Goal: Check status: Check status

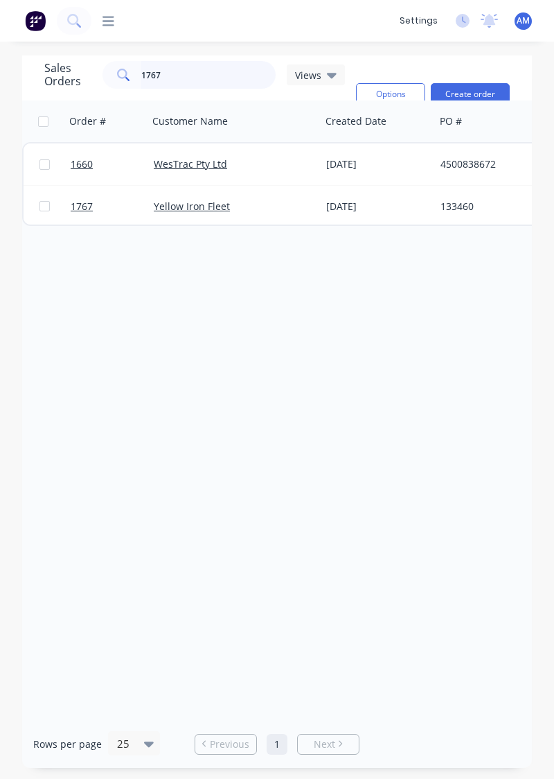
click at [177, 79] on input "1767" at bounding box center [208, 75] width 135 height 28
type input "1774"
click at [406, 173] on div "[DATE]" at bounding box center [378, 164] width 114 height 42
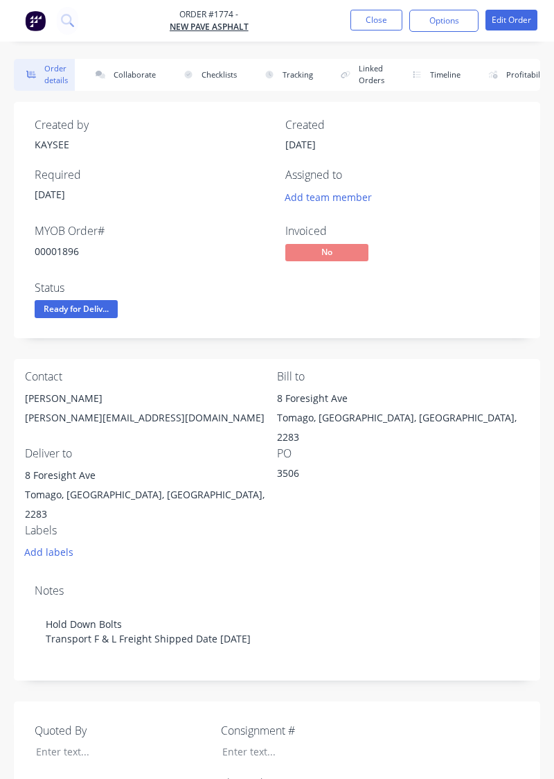
click at [140, 78] on button "Collaborate" at bounding box center [123, 75] width 80 height 32
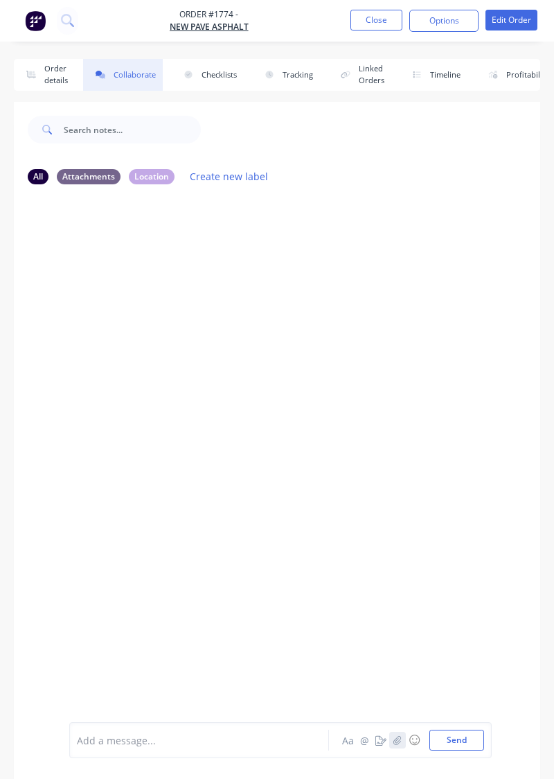
click at [398, 739] on icon "button" at bounding box center [397, 740] width 8 height 10
click at [463, 740] on button "Send" at bounding box center [456, 739] width 55 height 21
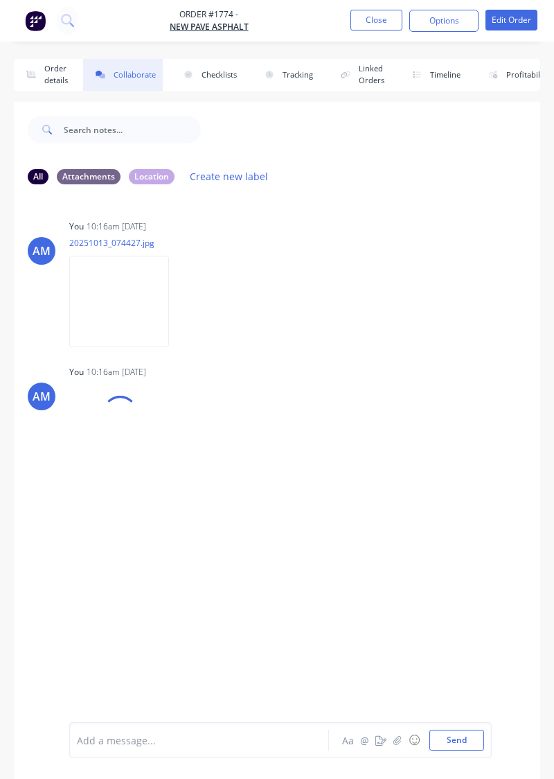
click at [55, 83] on button "Order details" at bounding box center [44, 75] width 61 height 32
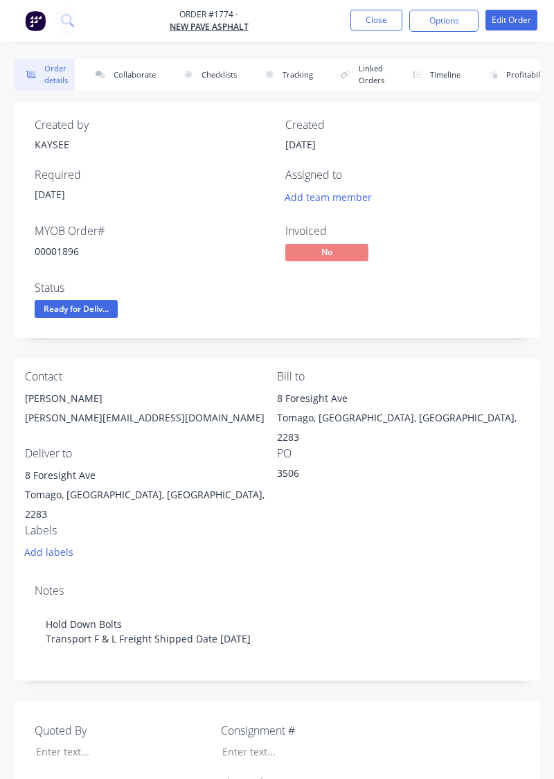
click at [377, 24] on button "Close" at bounding box center [377, 20] width 52 height 21
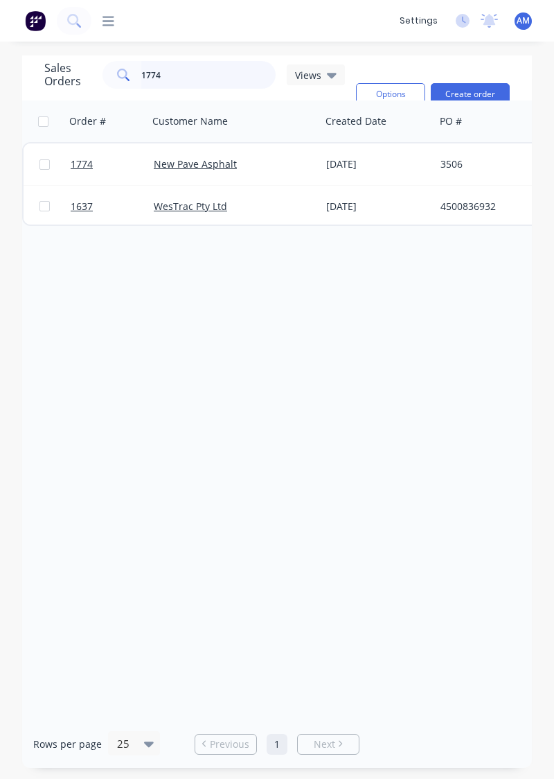
click at [204, 76] on input "1774" at bounding box center [208, 75] width 135 height 28
type input "1"
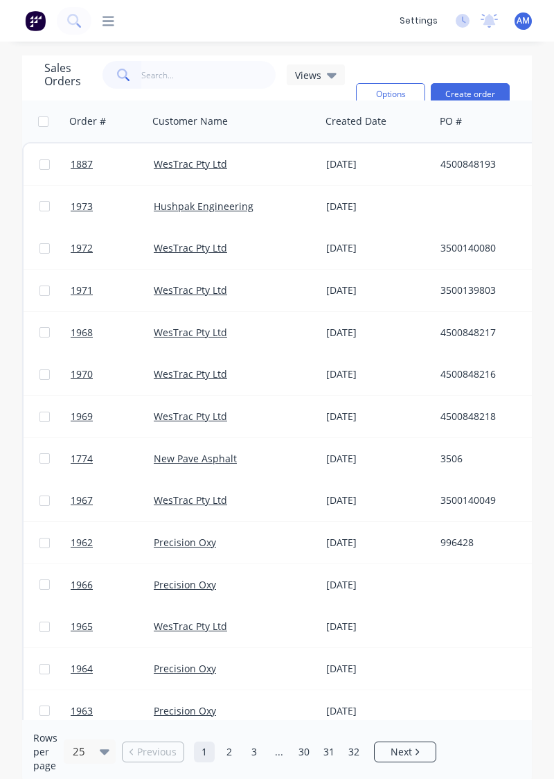
click at [471, 464] on div "3506" at bounding box center [518, 459] width 154 height 14
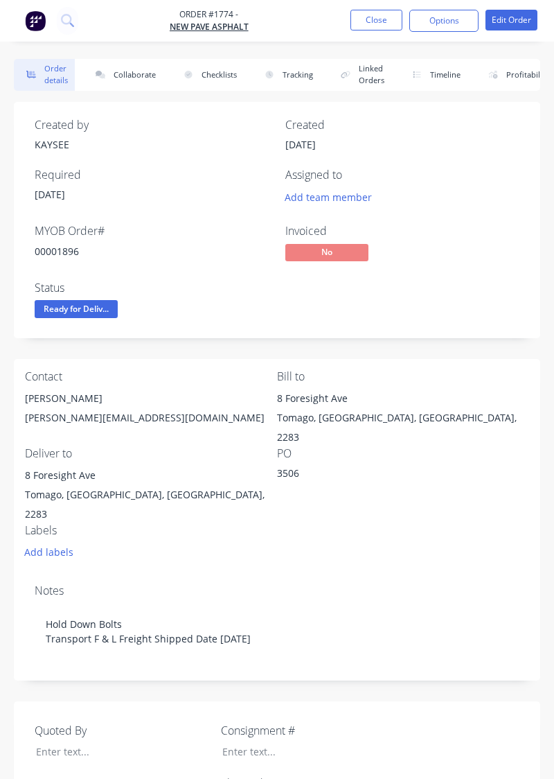
click at [520, 87] on button "Profitability" at bounding box center [516, 75] width 80 height 32
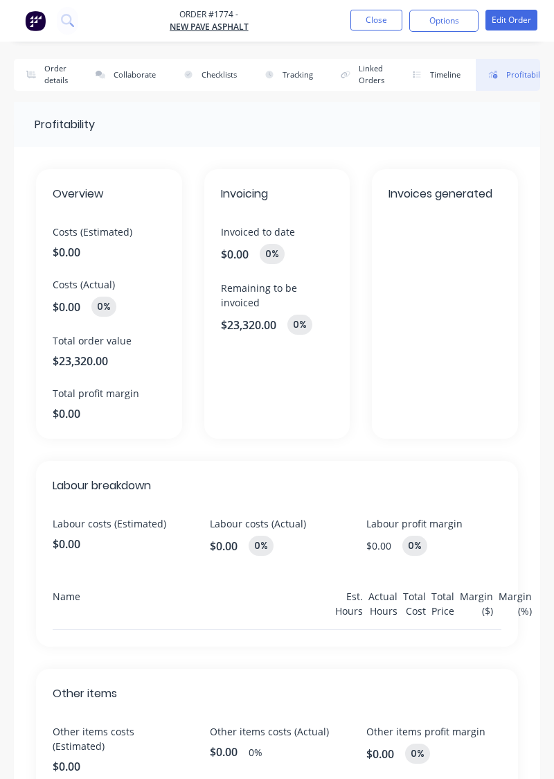
click at [387, 19] on button "Close" at bounding box center [377, 20] width 52 height 21
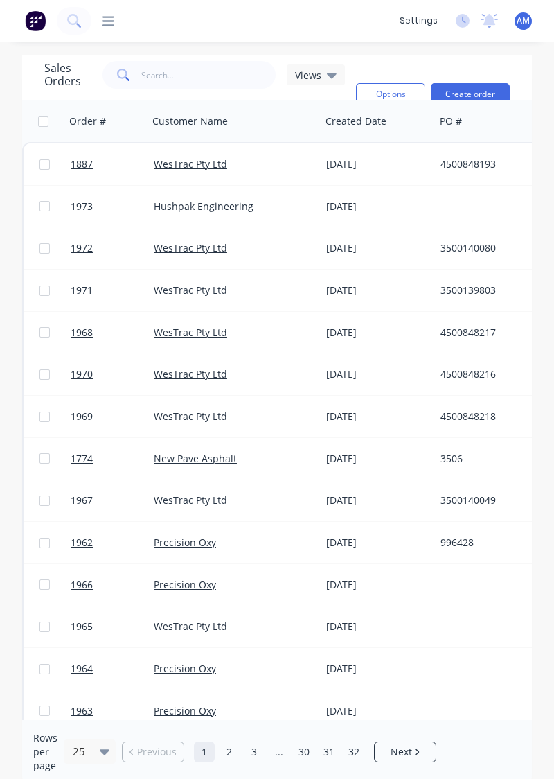
click at [420, 316] on div "[DATE]" at bounding box center [378, 333] width 114 height 42
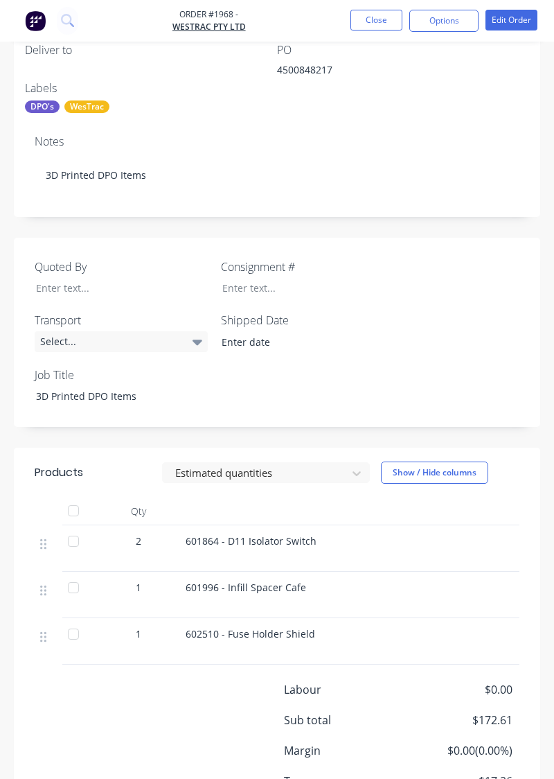
scroll to position [427, 0]
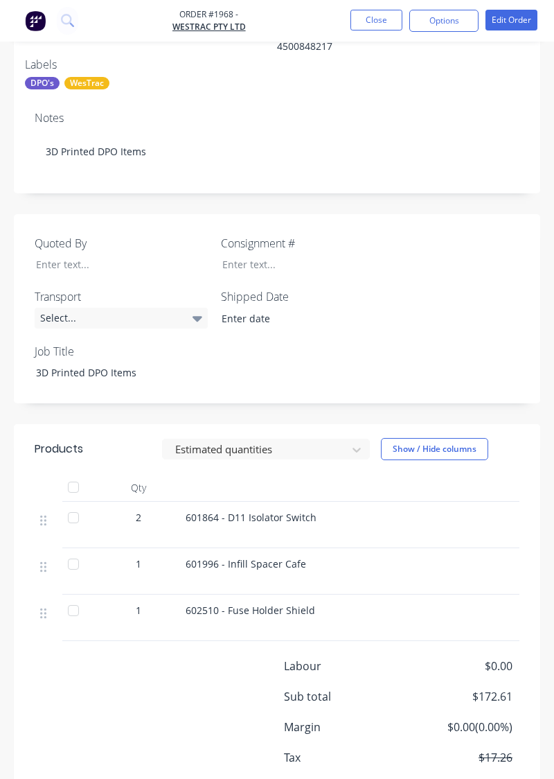
click at [368, 18] on button "Close" at bounding box center [377, 20] width 52 height 21
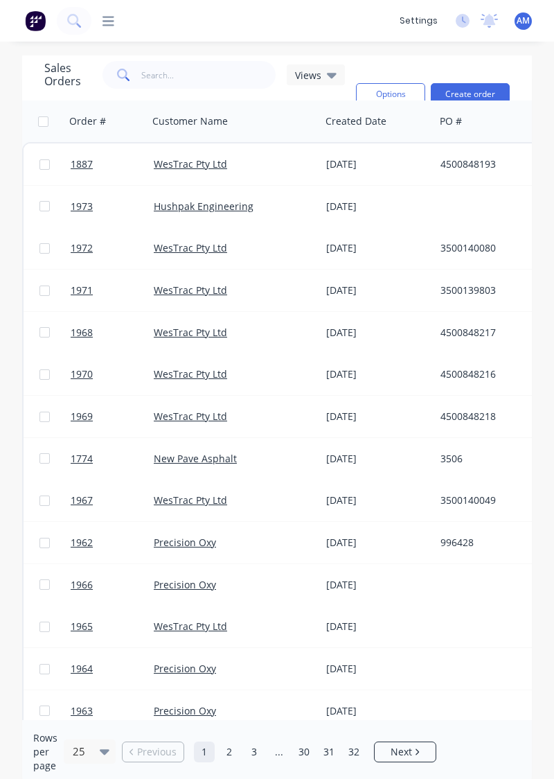
click at [75, 459] on span "1774" at bounding box center [82, 459] width 22 height 14
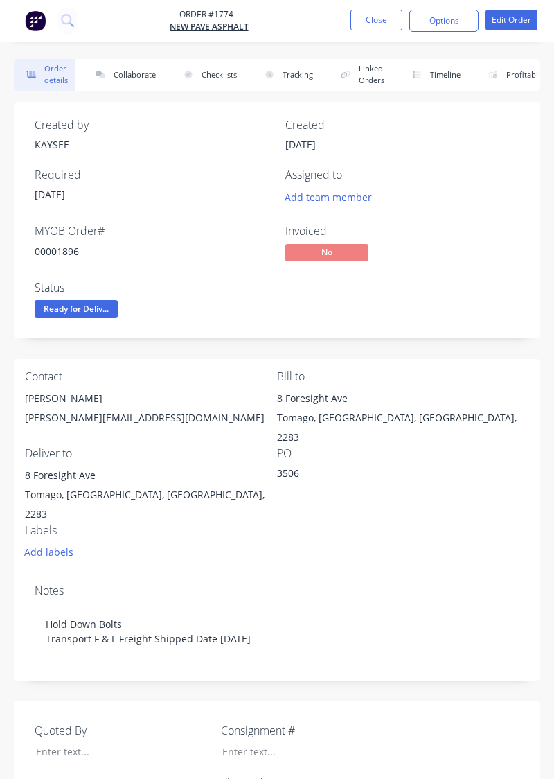
click at [132, 71] on button "Collaborate" at bounding box center [123, 75] width 80 height 32
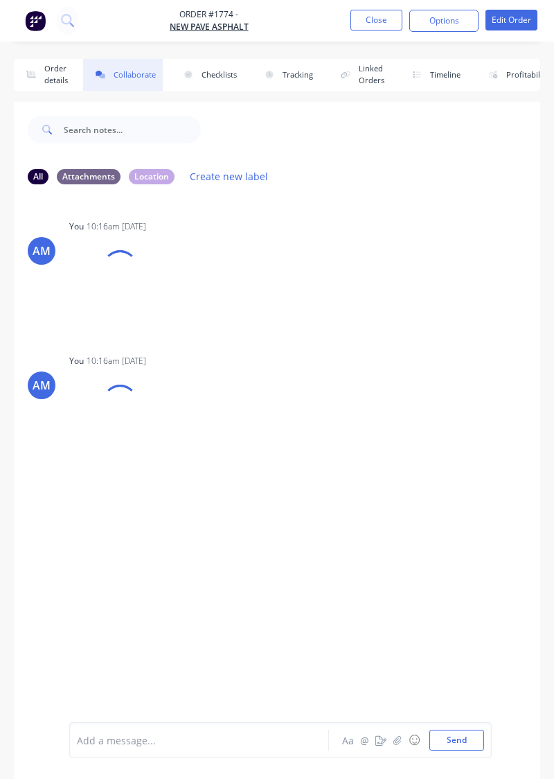
scroll to position [19, 0]
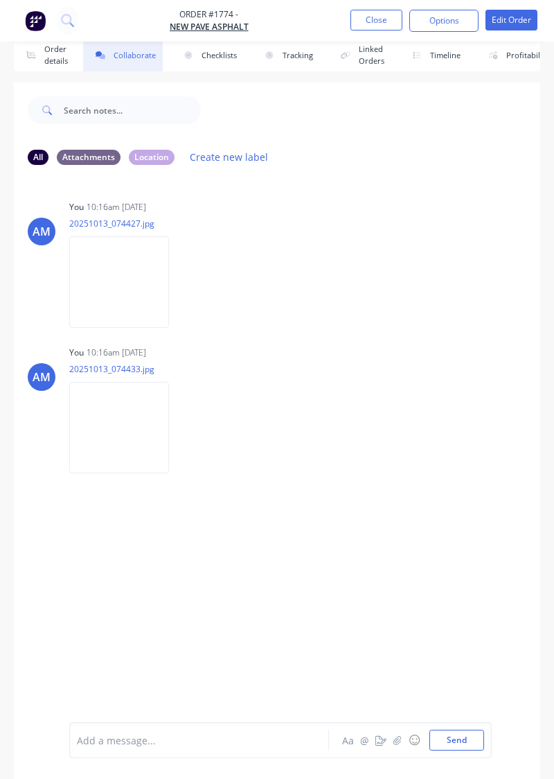
click at [98, 291] on img at bounding box center [119, 281] width 100 height 91
click at [111, 431] on img at bounding box center [119, 427] width 100 height 91
click at [47, 70] on button "Order details" at bounding box center [44, 55] width 61 height 32
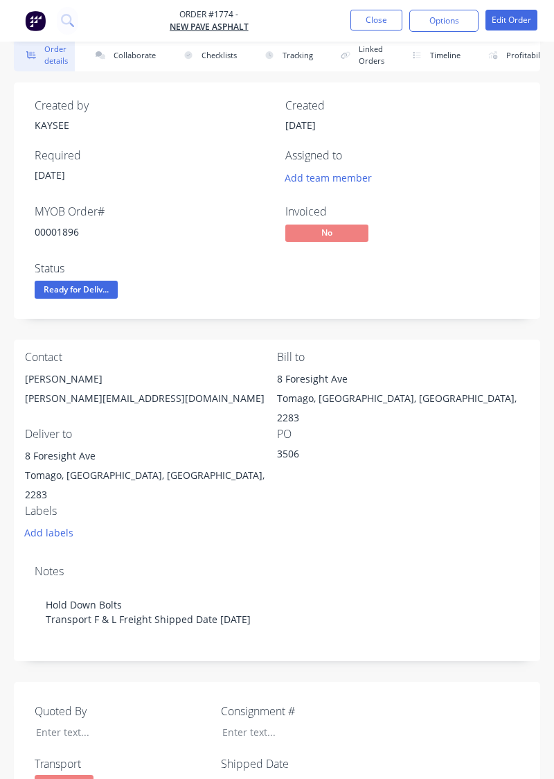
click at [234, 60] on button "Checklists" at bounding box center [207, 55] width 73 height 32
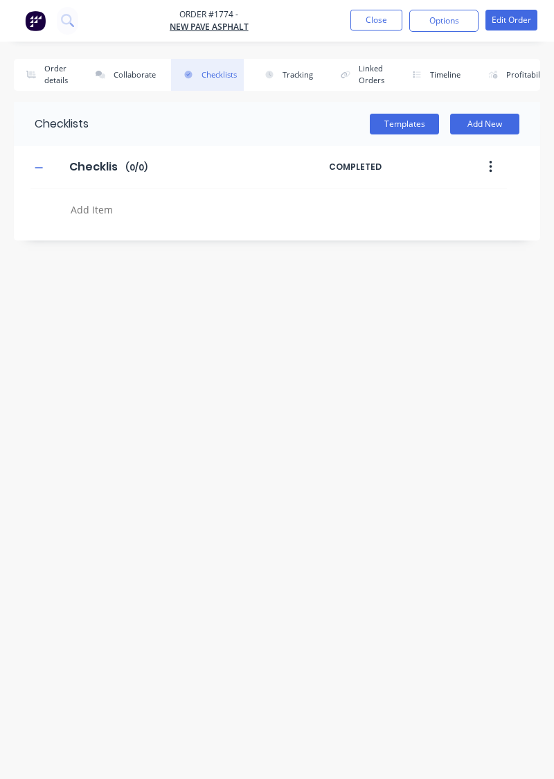
type textarea "x"
click at [60, 62] on button "Order details" at bounding box center [44, 75] width 61 height 32
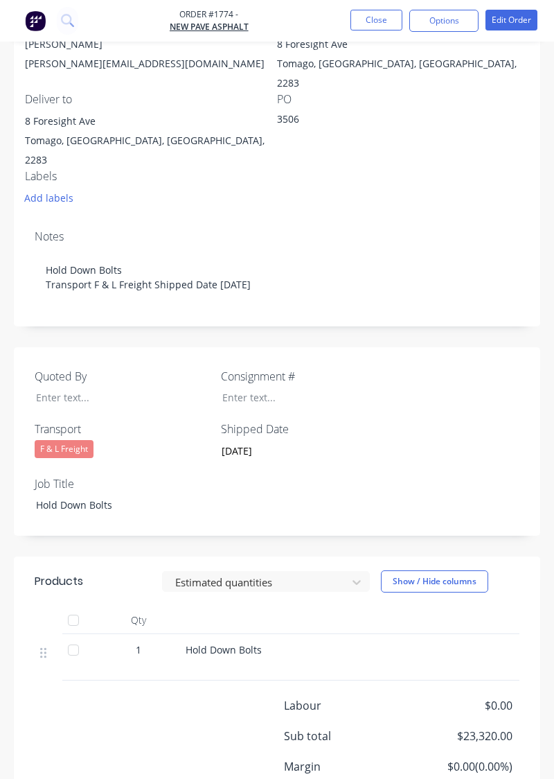
scroll to position [380, 0]
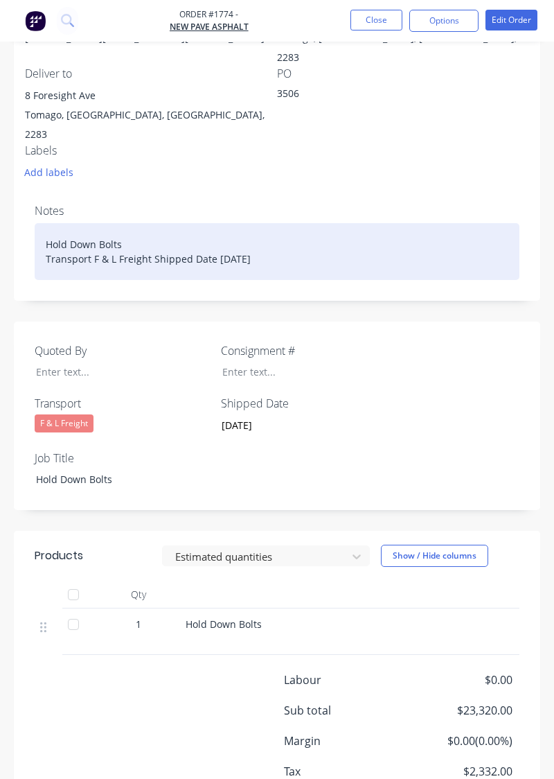
click at [493, 251] on div "Hold Down Bolts Transport F & L Freight Shipped Date [DATE]" at bounding box center [277, 251] width 485 height 57
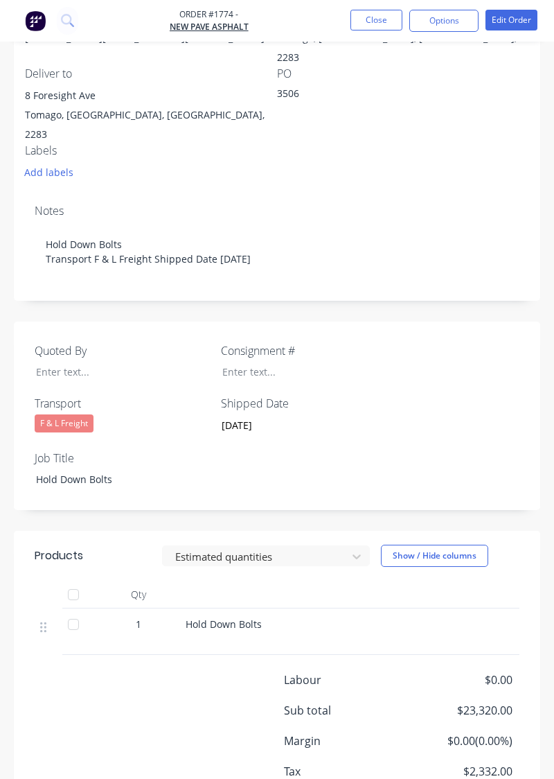
click at [510, 152] on div "Contact [PERSON_NAME] [PERSON_NAME][EMAIL_ADDRESS][DOMAIN_NAME] Bill to [GEOGRA…" at bounding box center [277, 86] width 526 height 214
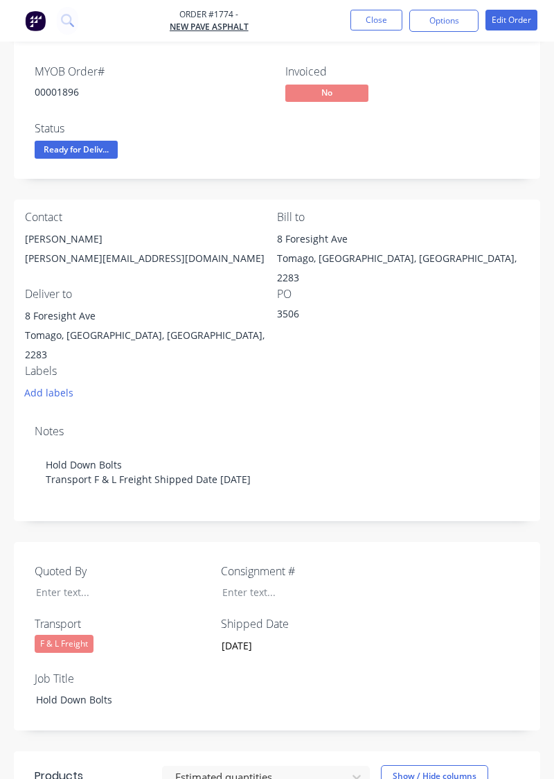
scroll to position [0, 0]
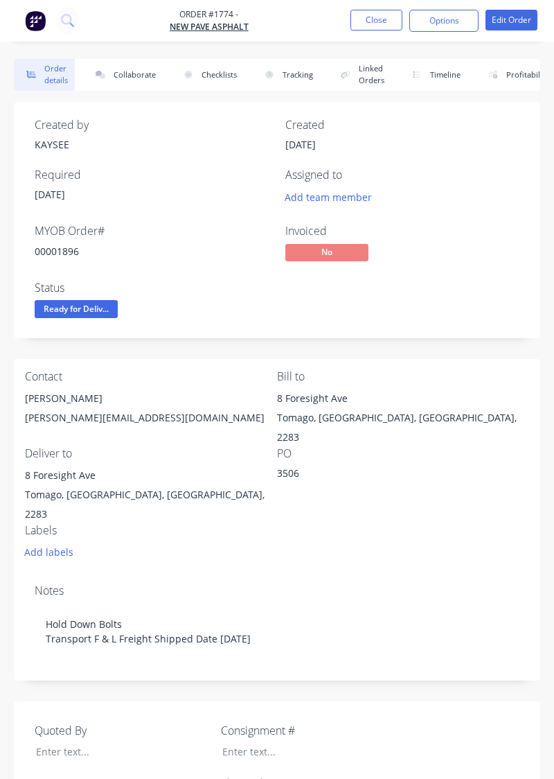
click at [389, 319] on div "MYOB Order # 00001896 Invoiced No Status Ready for Deliv..." at bounding box center [277, 272] width 485 height 96
click at [392, 28] on button "Close" at bounding box center [377, 20] width 52 height 21
